Goal: Task Accomplishment & Management: Manage account settings

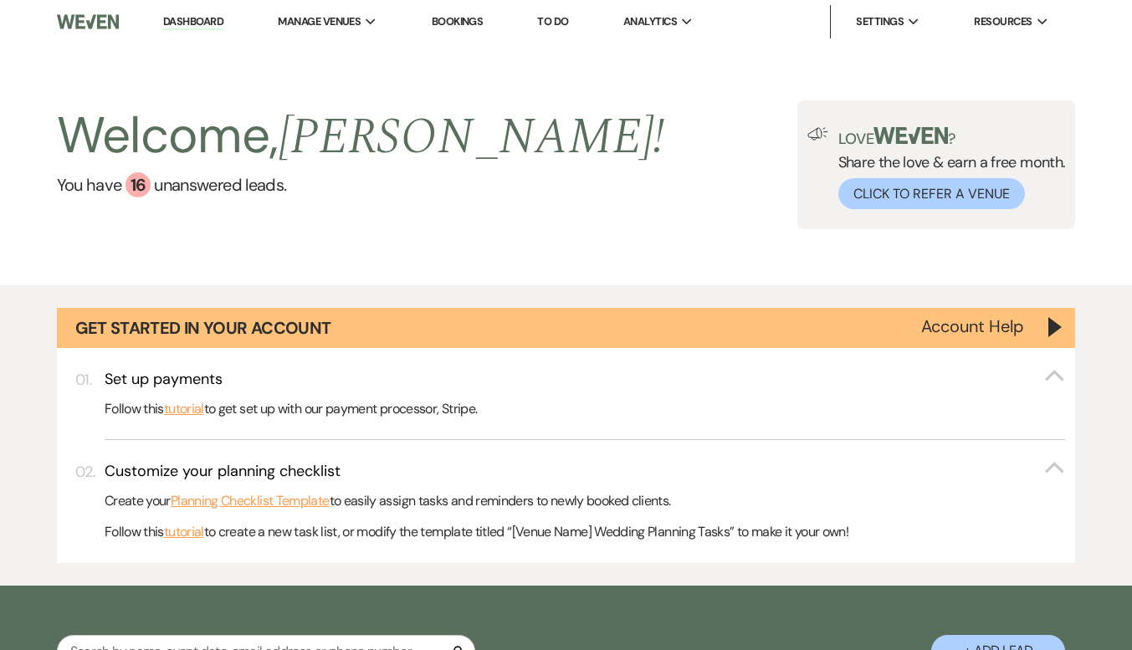
click at [182, 19] on link "Dashboard" at bounding box center [193, 22] width 60 height 16
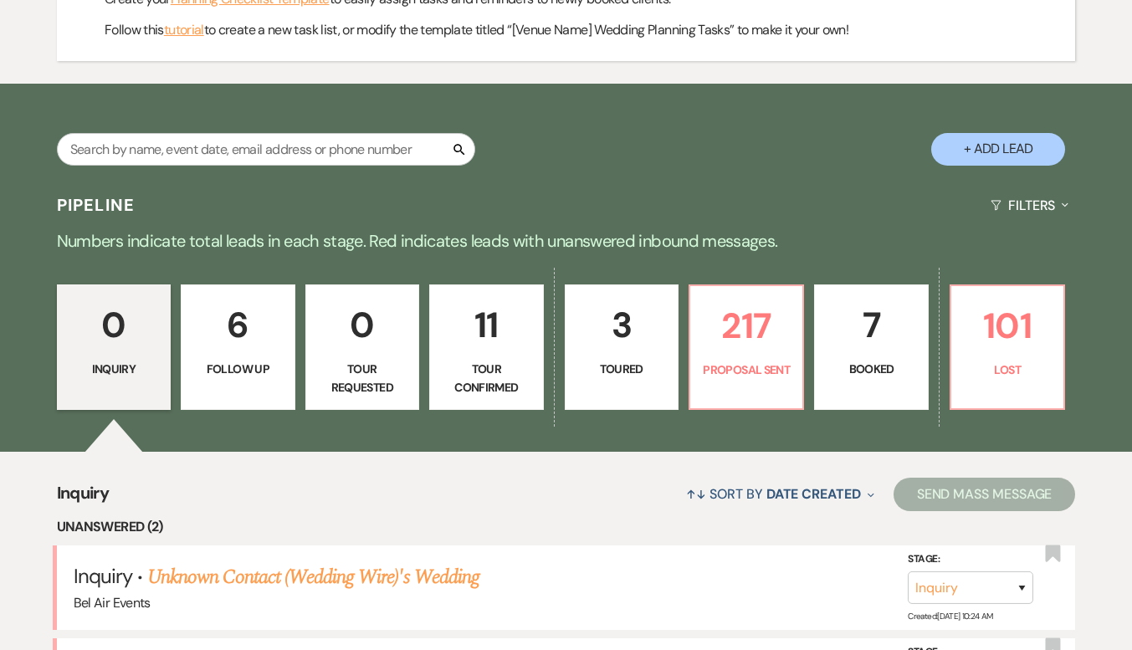
scroll to position [753, 0]
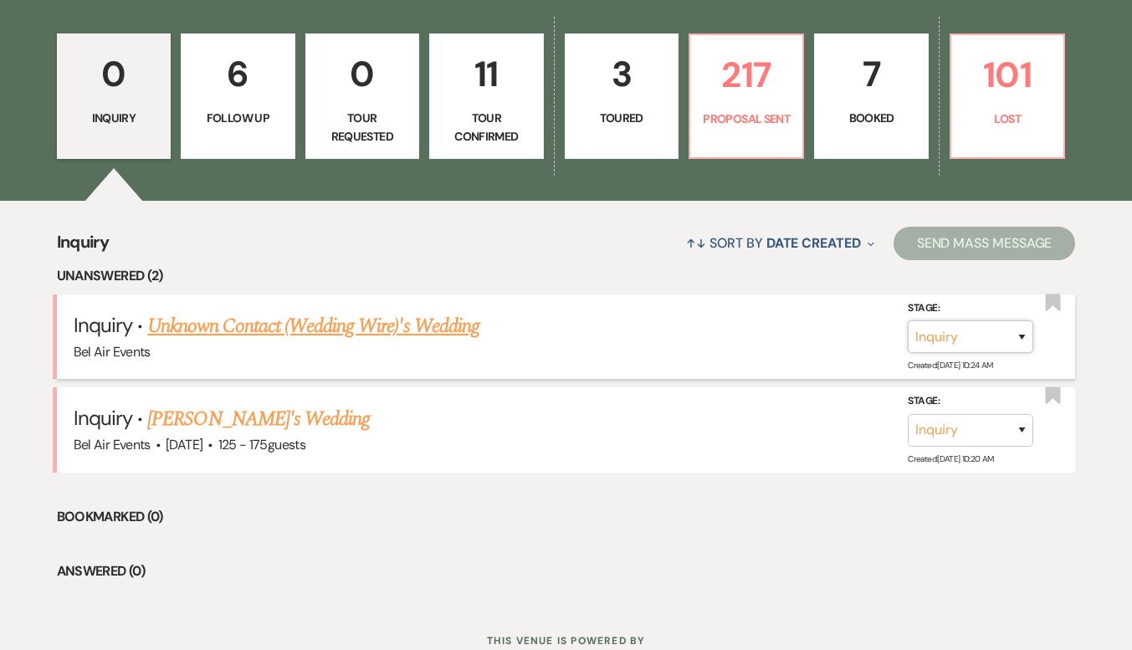
click at [977, 330] on select "Inquiry Follow Up Tour Requested Tour Confirmed Toured Proposal Sent Booked Lost" at bounding box center [970, 336] width 125 height 33
select select "8"
click at [908, 320] on select "Inquiry Follow Up Tour Requested Tour Confirmed Toured Proposal Sent Booked Lost" at bounding box center [970, 336] width 125 height 33
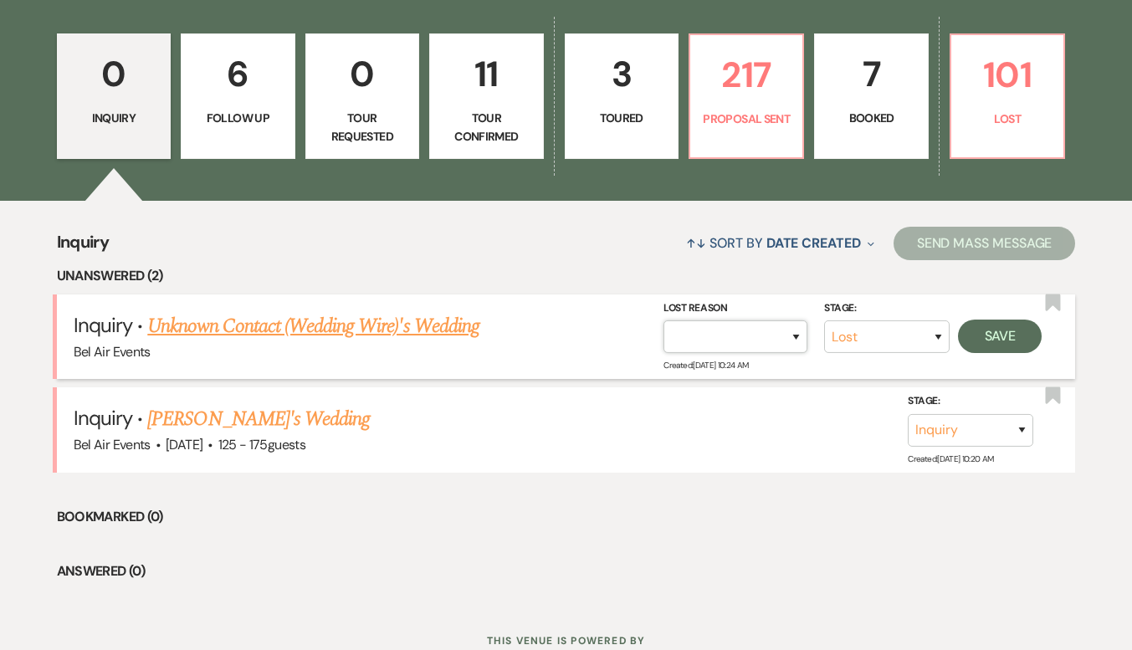
click at [744, 327] on select "Booked Elsewhere Budget Date Unavailable No Response Not a Good Match Capacity …" at bounding box center [735, 336] width 144 height 33
select select "3"
click at [663, 320] on select "Booked Elsewhere Budget Date Unavailable No Response Not a Good Match Capacity …" at bounding box center [735, 336] width 144 height 33
click at [999, 329] on button "Save" at bounding box center [1000, 336] width 84 height 33
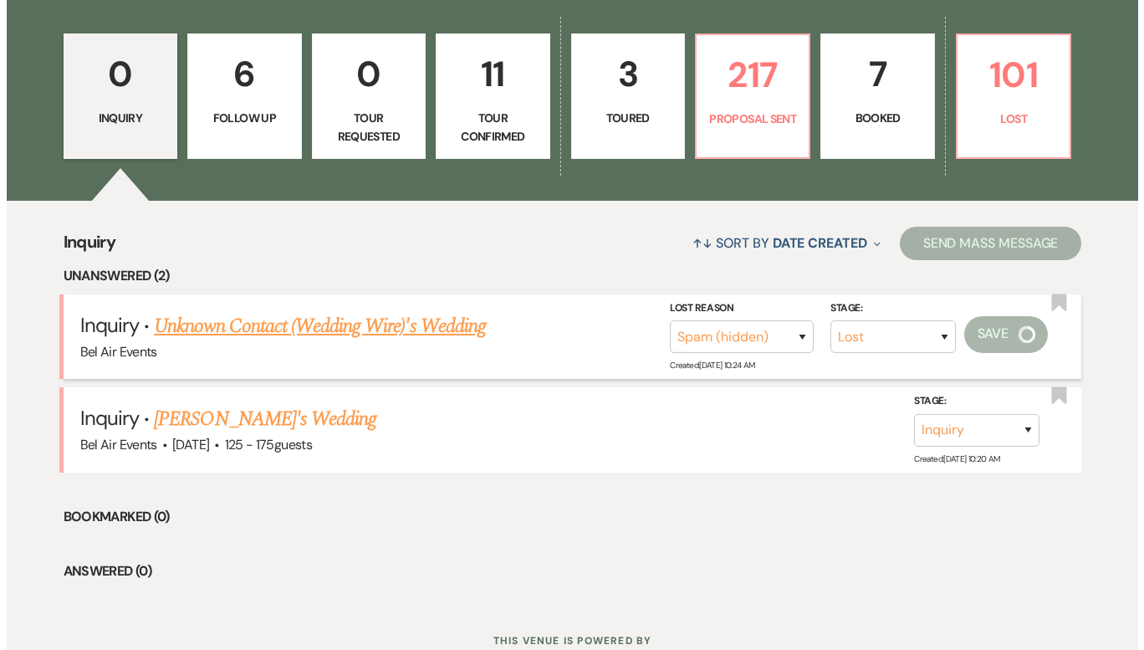
scroll to position [756, 0]
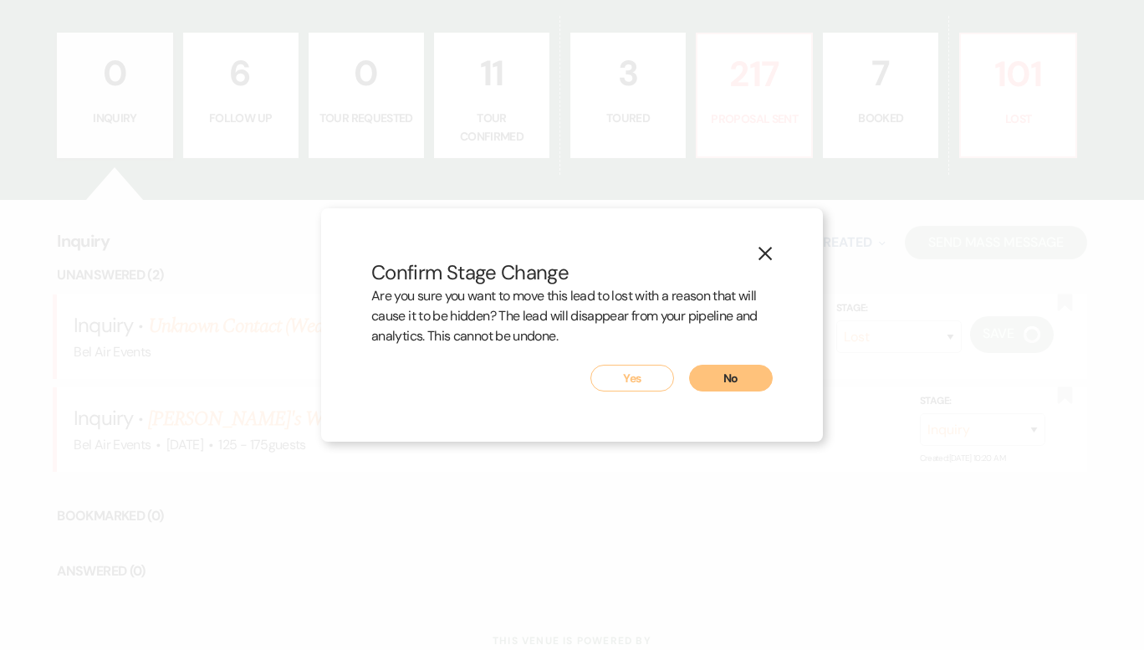
click at [651, 386] on button "Yes" at bounding box center [633, 378] width 84 height 27
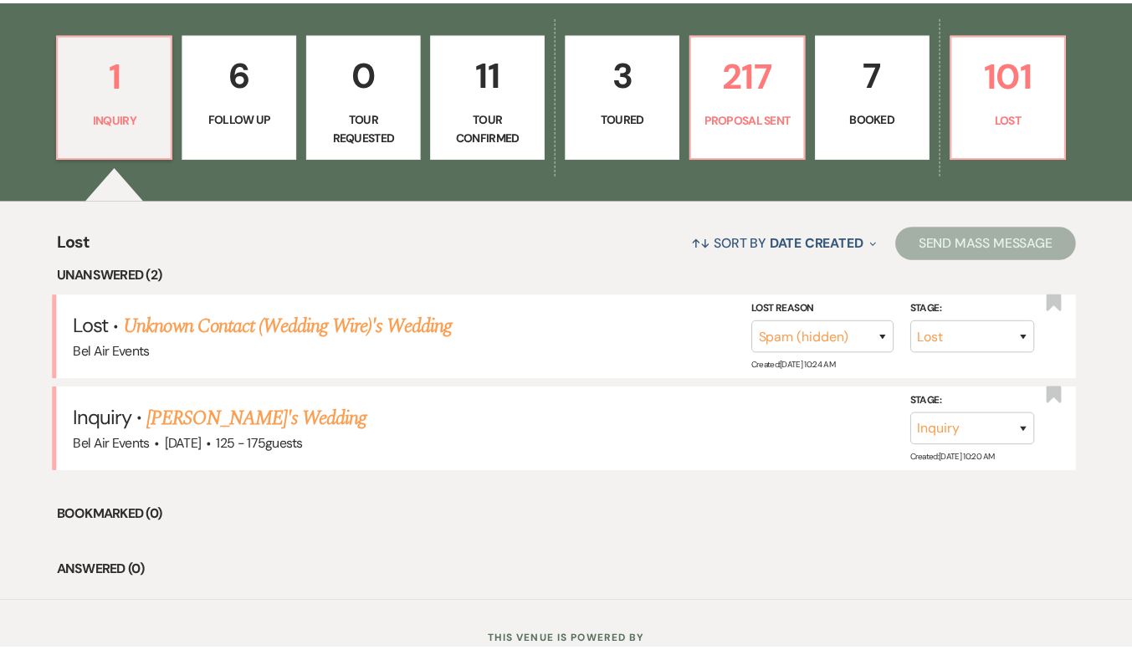
scroll to position [719, 0]
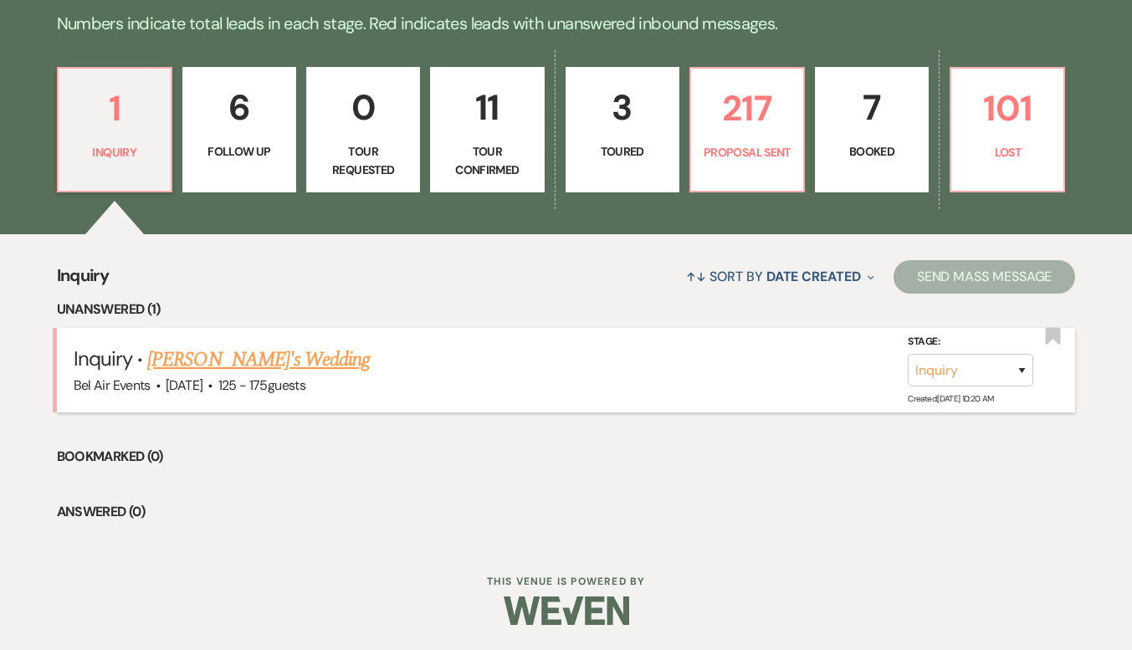
click at [248, 359] on link "[PERSON_NAME]'s Wedding" at bounding box center [258, 360] width 222 height 30
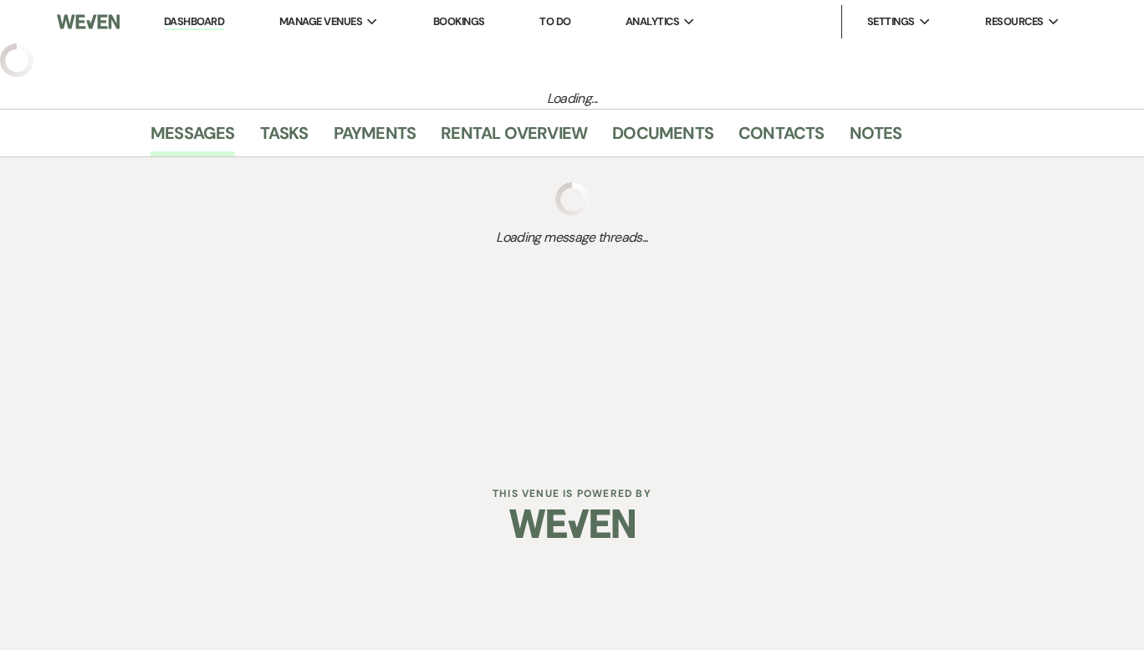
select select "3"
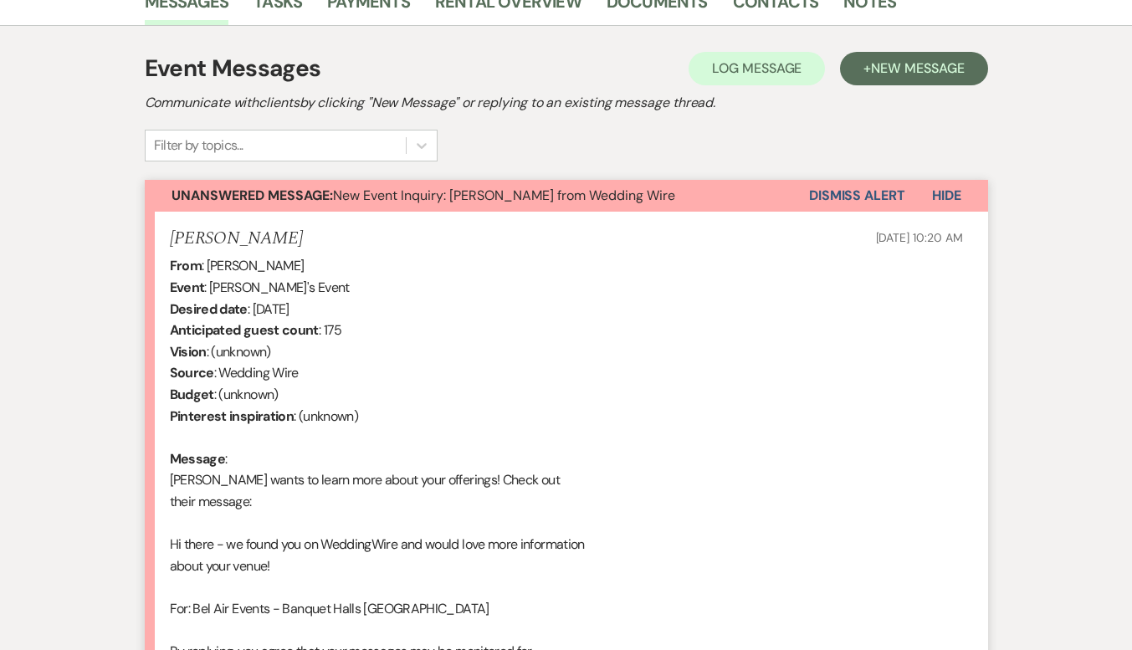
scroll to position [428, 0]
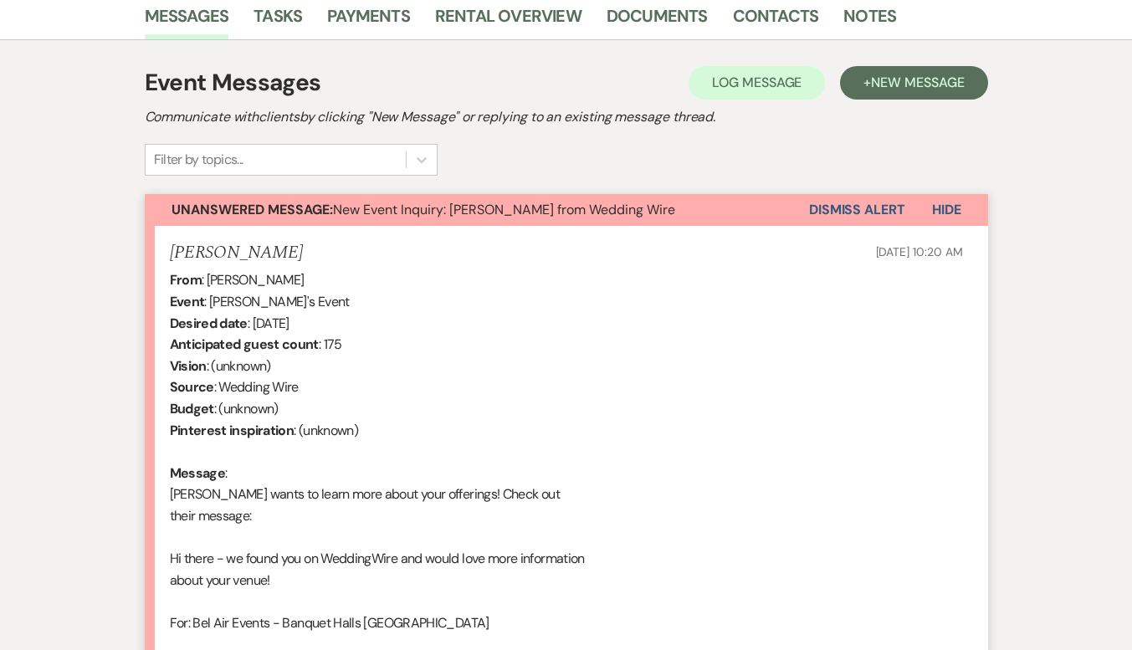
click at [503, 207] on span "Unanswered Message: New Event Inquiry: [PERSON_NAME] from Wedding Wire" at bounding box center [423, 210] width 504 height 18
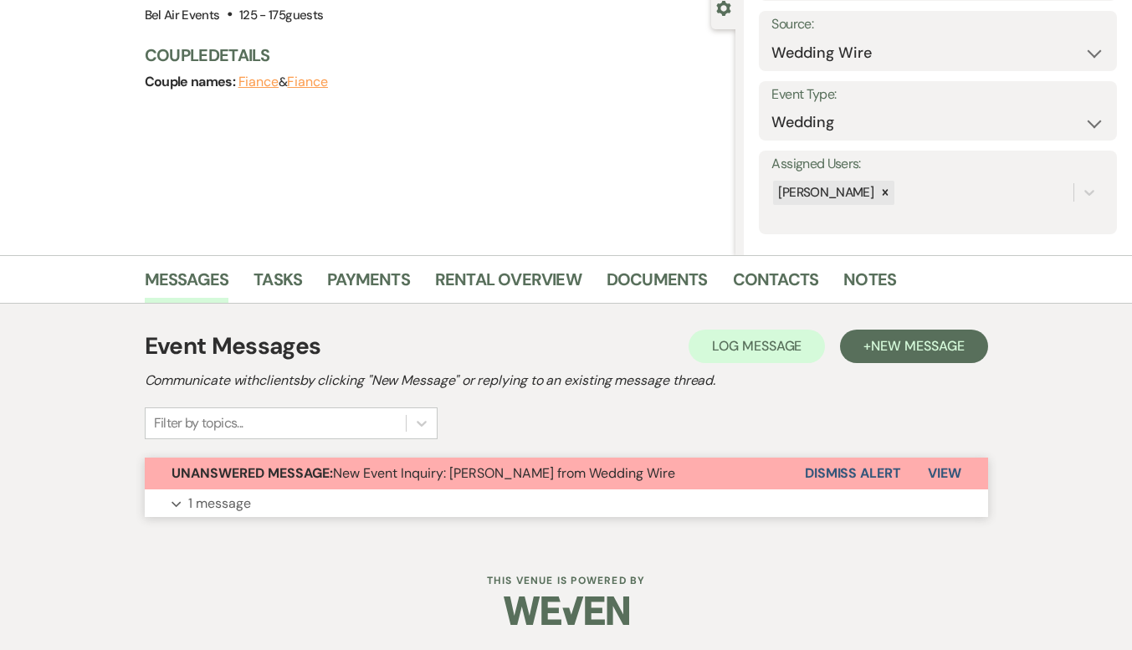
click at [209, 502] on p "1 message" at bounding box center [219, 504] width 63 height 22
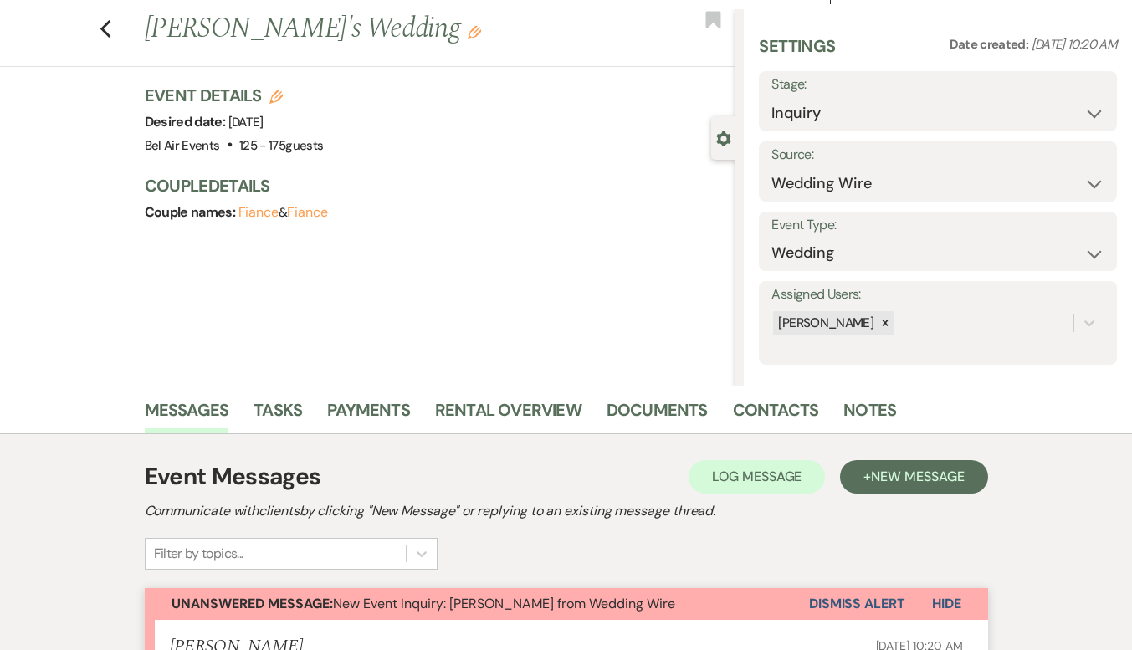
scroll to position [0, 0]
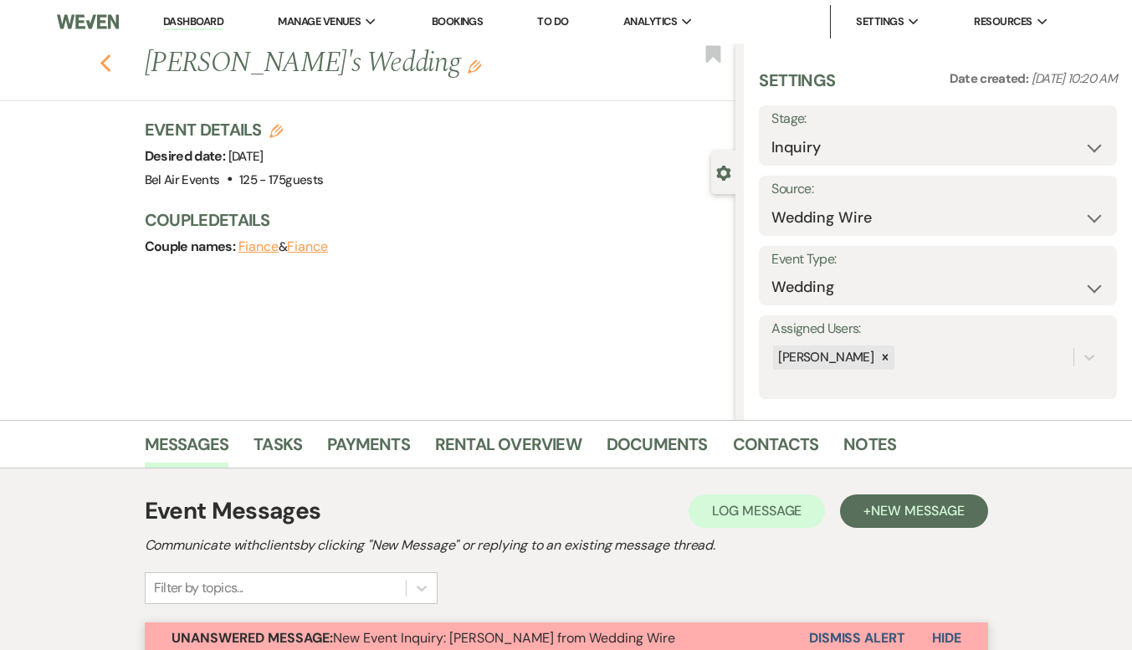
click at [110, 61] on use "button" at bounding box center [105, 63] width 11 height 18
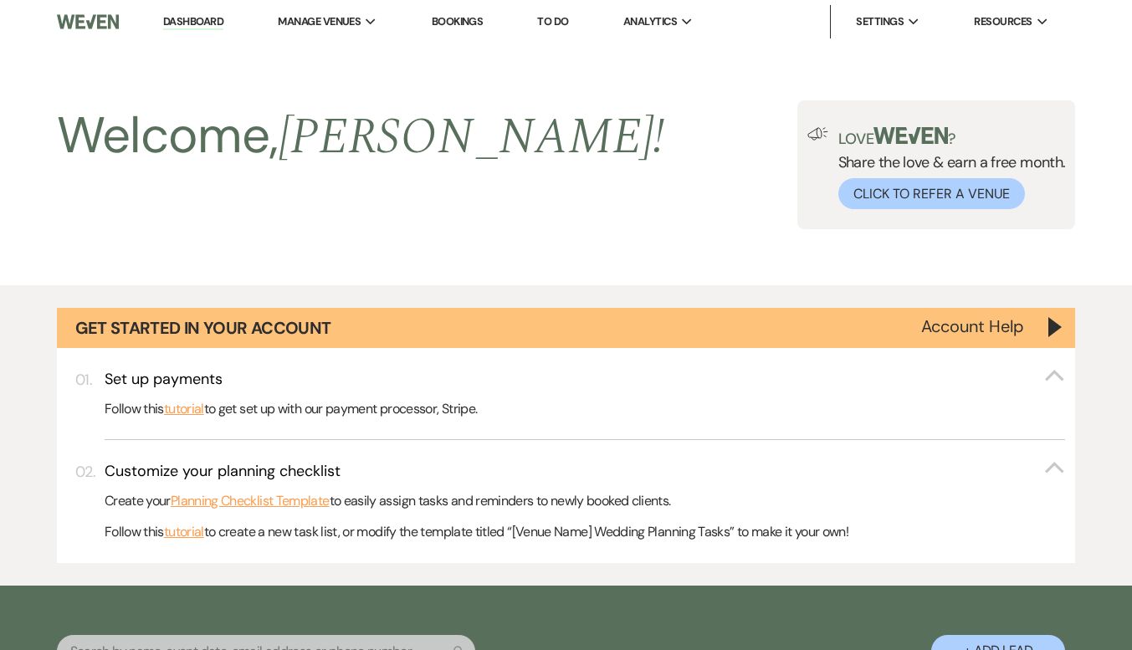
scroll to position [719, 0]
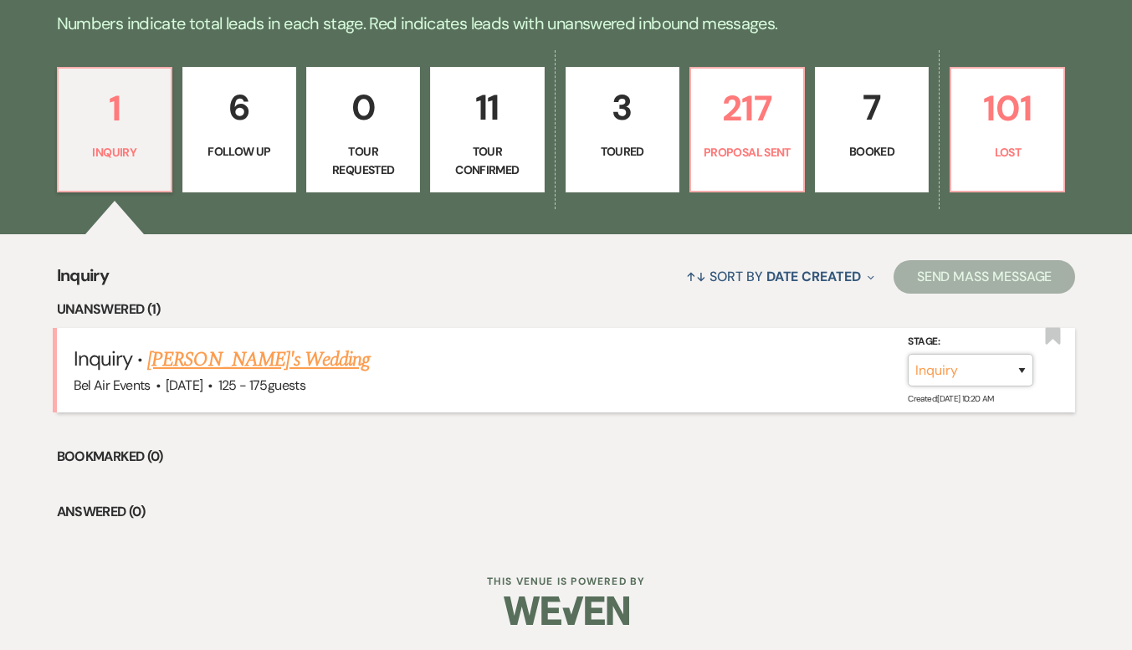
click at [1029, 360] on select "Inquiry Follow Up Tour Requested Tour Confirmed Toured Proposal Sent Booked Lost" at bounding box center [970, 370] width 125 height 33
select select "8"
click at [908, 354] on select "Inquiry Follow Up Tour Requested Tour Confirmed Toured Proposal Sent Booked Lost" at bounding box center [970, 370] width 125 height 33
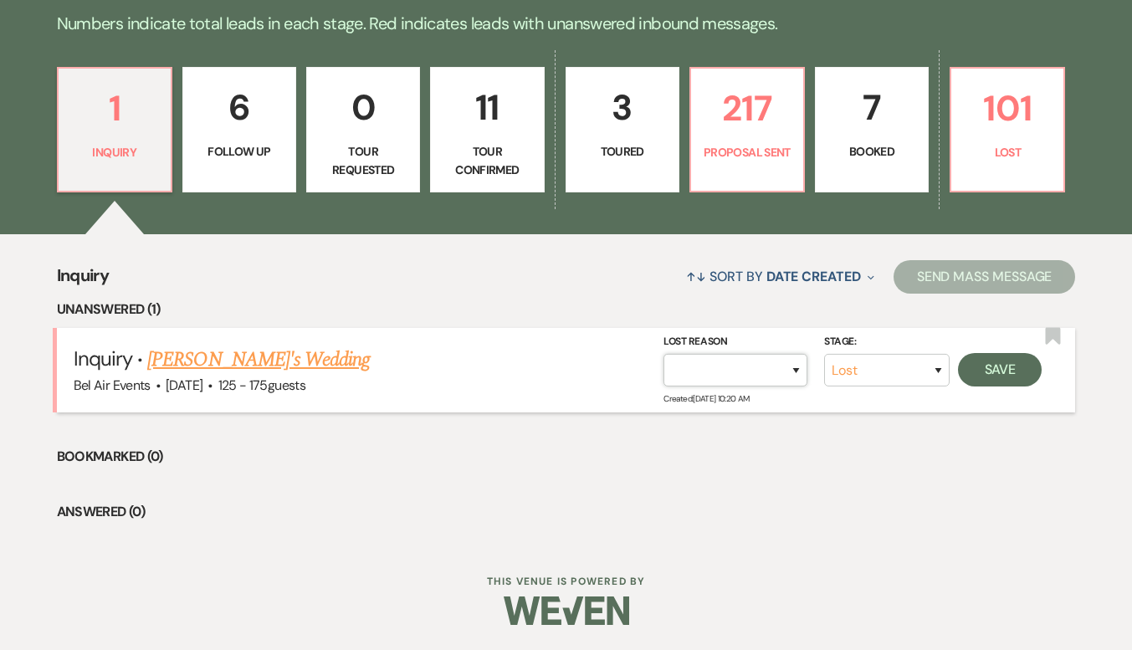
click at [698, 366] on select "Booked Elsewhere Budget Date Unavailable No Response Not a Good Match Capacity …" at bounding box center [735, 370] width 144 height 33
select select "3"
click at [663, 354] on select "Booked Elsewhere Budget Date Unavailable No Response Not a Good Match Capacity …" at bounding box center [735, 370] width 144 height 33
click at [1022, 377] on button "Save" at bounding box center [1000, 369] width 84 height 33
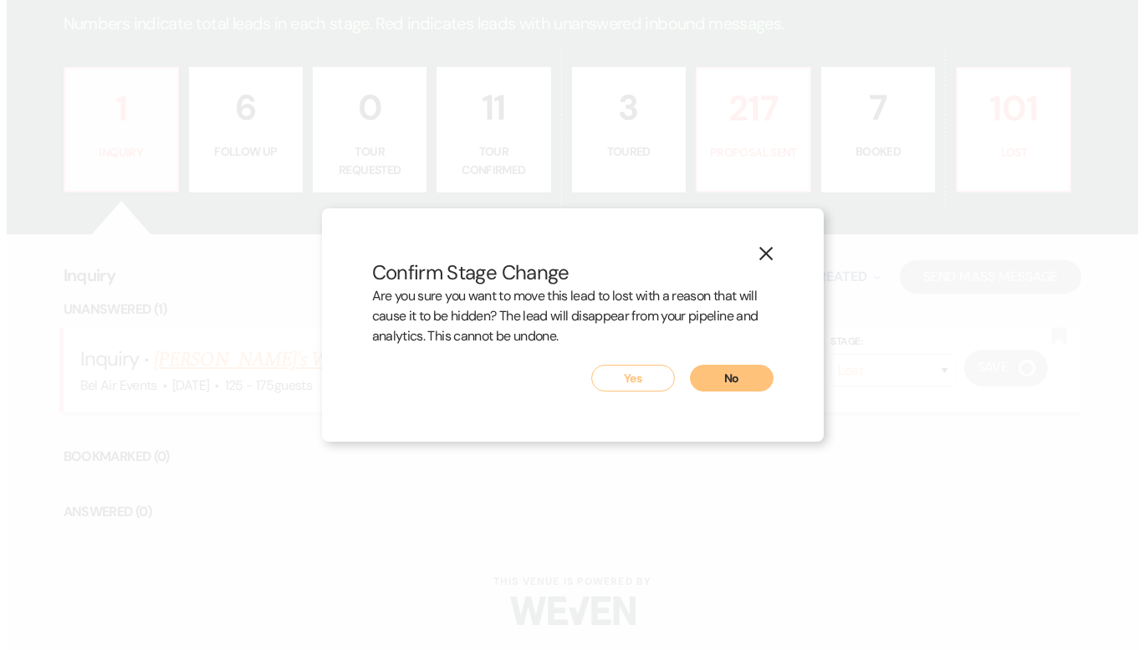
scroll to position [722, 0]
click at [616, 386] on button "Yes" at bounding box center [633, 378] width 84 height 27
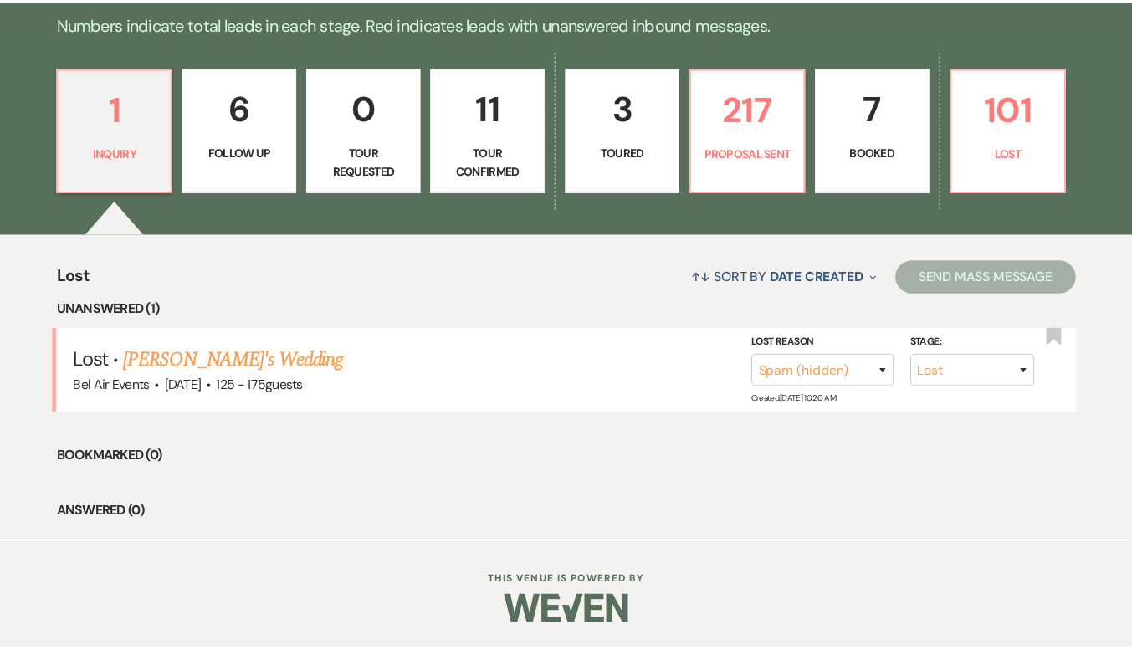
scroll to position [550, 0]
